Goal: Contribute content

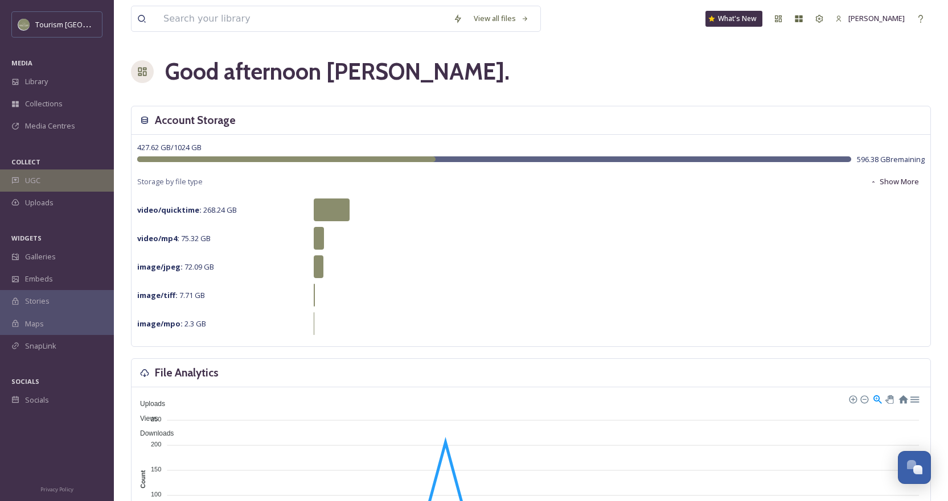
click at [27, 176] on span "UGC" at bounding box center [32, 180] width 15 height 11
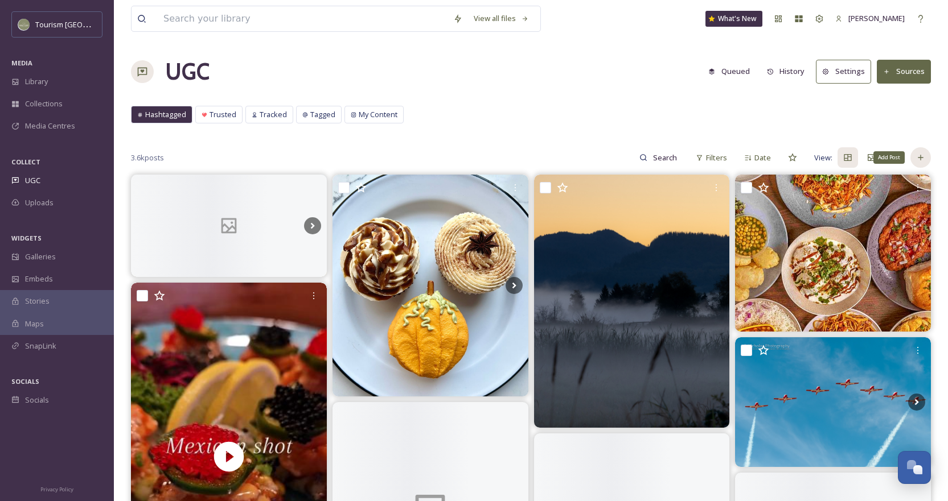
click at [923, 159] on icon at bounding box center [920, 157] width 9 height 9
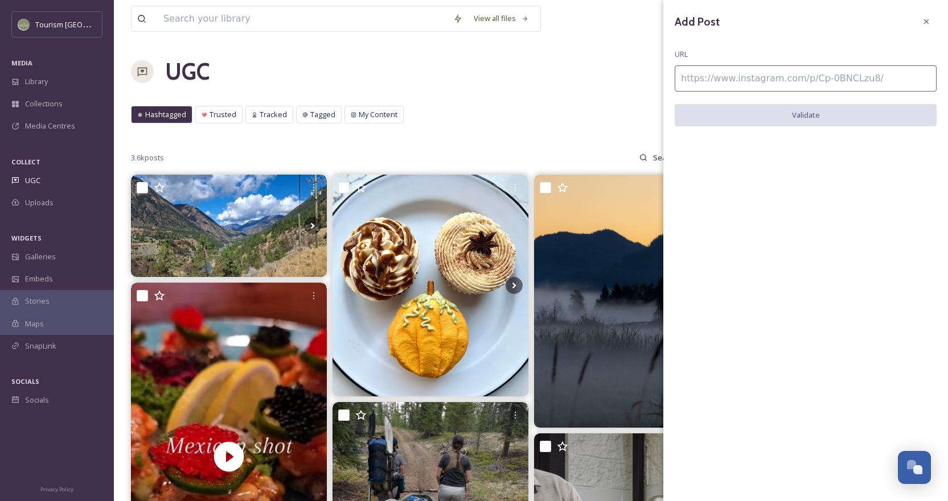
click at [736, 84] on input at bounding box center [805, 78] width 262 height 26
paste input "[URL][DOMAIN_NAME]"
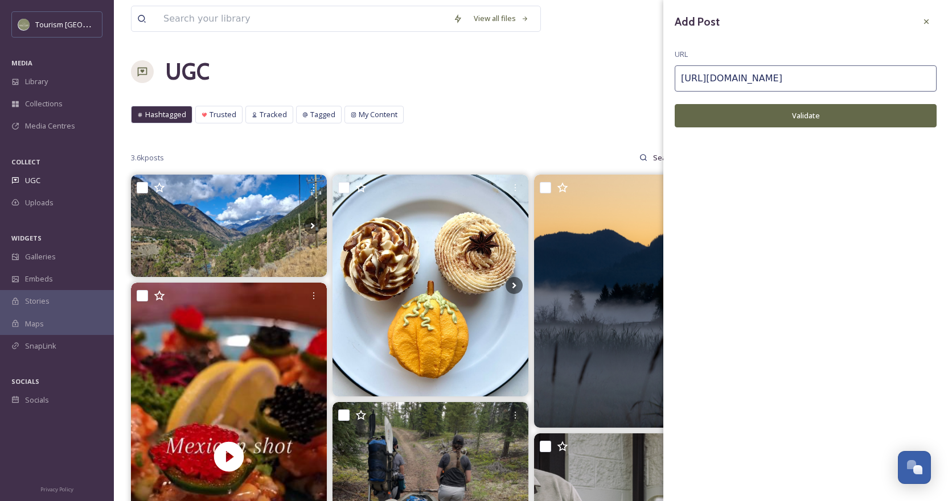
type input "[URL][DOMAIN_NAME]"
drag, startPoint x: 806, startPoint y: 112, endPoint x: 794, endPoint y: 114, distance: 11.7
click at [806, 112] on button "Validate" at bounding box center [805, 115] width 262 height 23
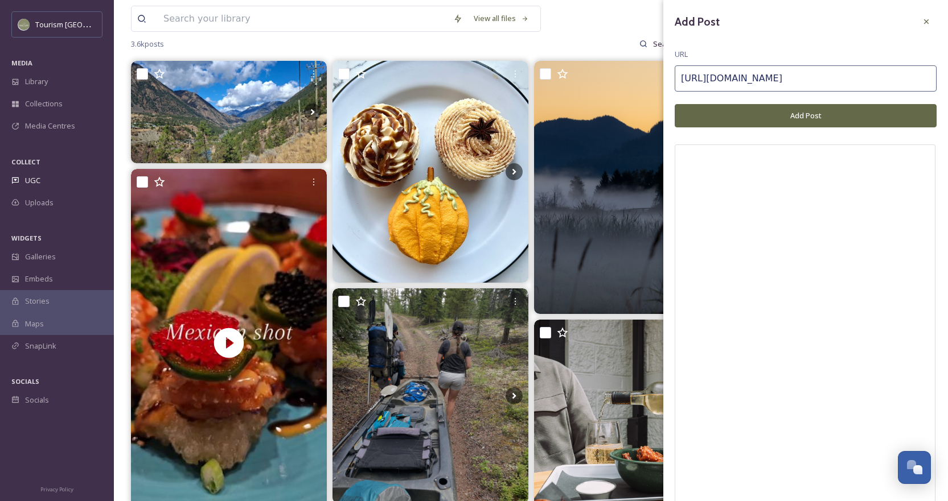
click at [814, 114] on button "Add Post" at bounding box center [805, 115] width 262 height 23
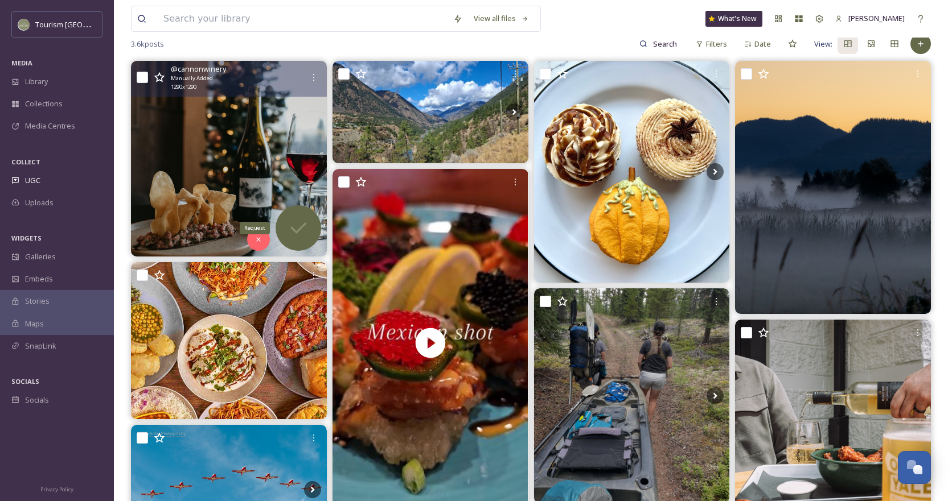
click at [296, 227] on icon at bounding box center [298, 228] width 23 height 23
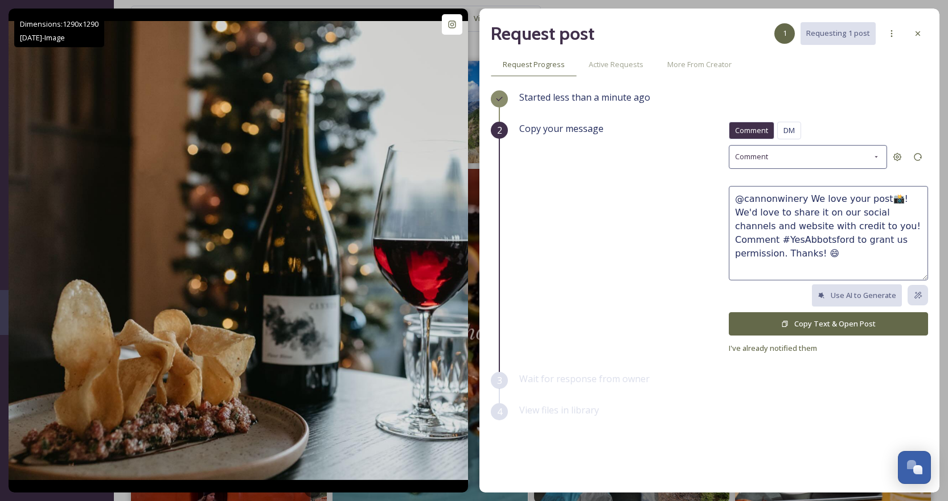
click at [843, 315] on button "Copy Text & Open Post" at bounding box center [827, 323] width 199 height 23
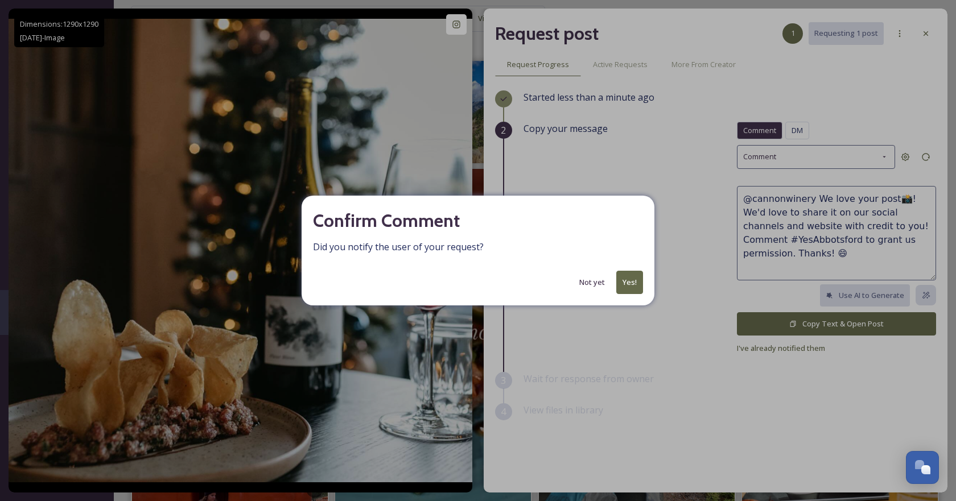
click at [629, 289] on button "Yes!" at bounding box center [629, 282] width 27 height 23
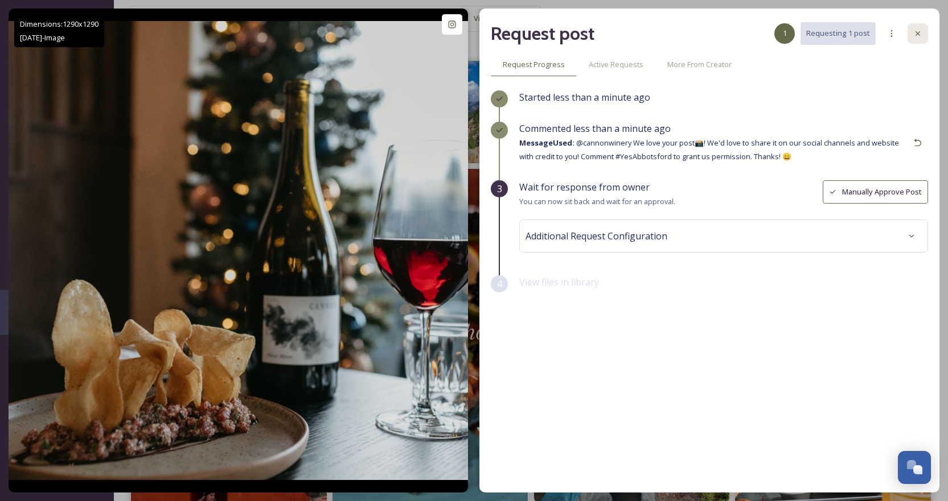
click at [916, 36] on icon at bounding box center [917, 33] width 9 height 9
